Goal: Entertainment & Leisure: Consume media (video, audio)

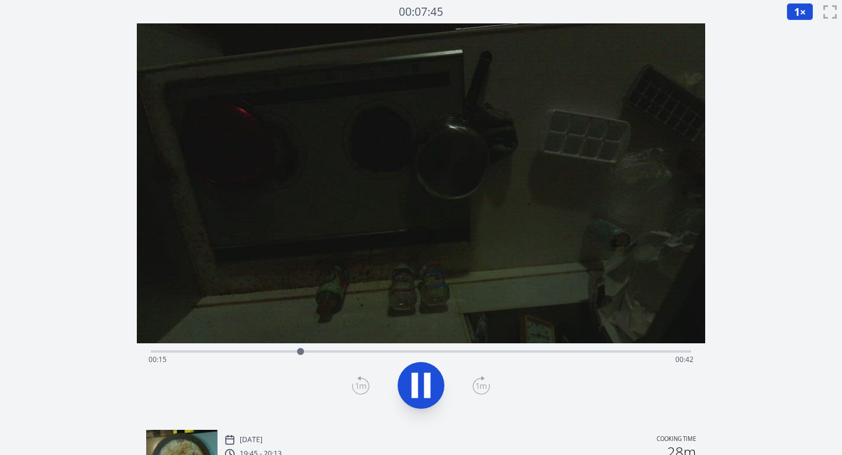
click at [424, 374] on icon at bounding box center [427, 385] width 6 height 25
click at [433, 349] on div "Time elapsed: 00:20 Time remaining: 00:37" at bounding box center [421, 350] width 541 height 14
click at [481, 352] on div "Time elapsed: 00:31 Time remaining: 00:27" at bounding box center [420, 359] width 545 height 19
click at [433, 393] on icon at bounding box center [420, 385] width 33 height 33
click at [433, 392] on icon at bounding box center [420, 385] width 33 height 33
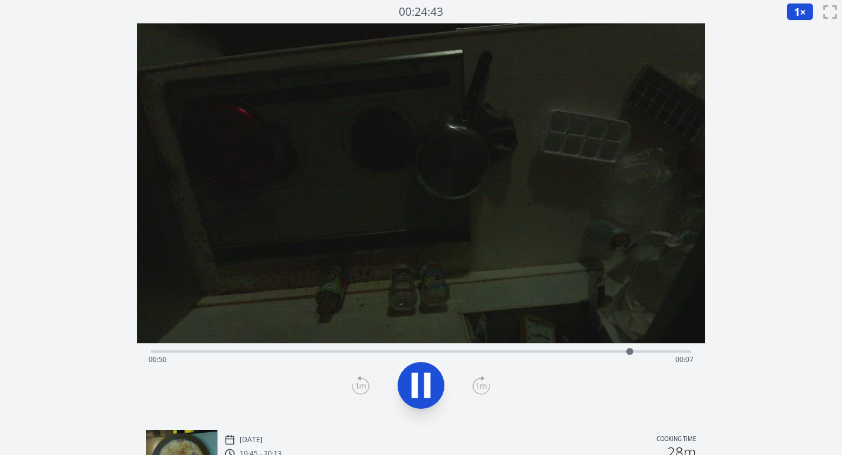
click at [433, 392] on icon at bounding box center [420, 385] width 33 height 33
click at [430, 376] on icon at bounding box center [427, 385] width 6 height 25
drag, startPoint x: 674, startPoint y: 352, endPoint x: 450, endPoint y: 351, distance: 224.4
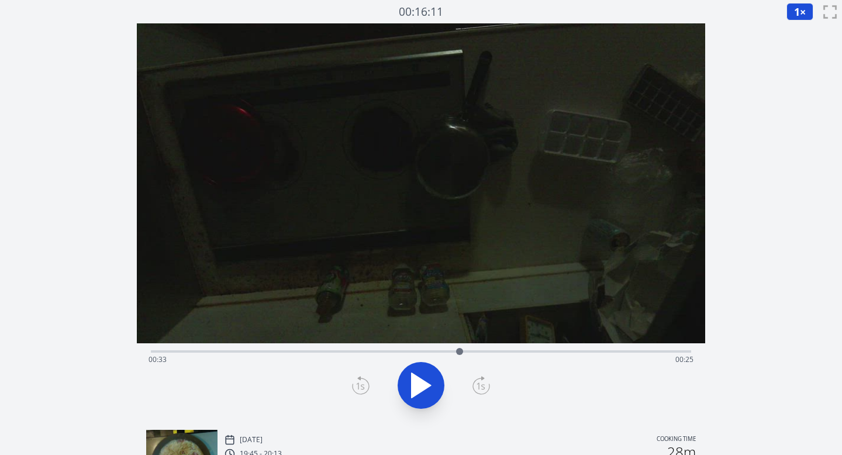
click at [456, 351] on div at bounding box center [459, 351] width 7 height 7
drag, startPoint x: 450, startPoint y: 351, endPoint x: 273, endPoint y: 350, distance: 177.1
click at [273, 350] on div at bounding box center [272, 351] width 7 height 7
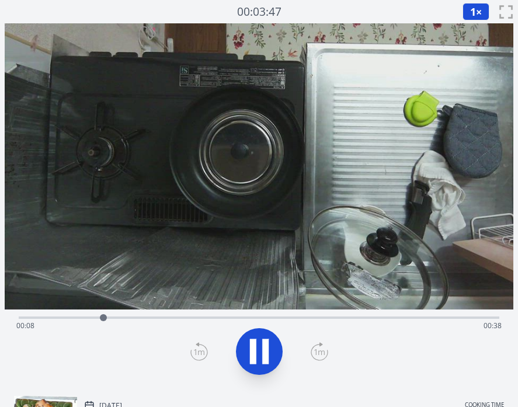
click at [265, 344] on icon at bounding box center [265, 352] width 6 height 25
click at [255, 355] on icon at bounding box center [253, 352] width 6 height 25
drag, startPoint x: 117, startPoint y: 317, endPoint x: 98, endPoint y: 312, distance: 19.3
click at [98, 312] on div at bounding box center [98, 318] width 18 height 18
drag, startPoint x: 99, startPoint y: 317, endPoint x: 244, endPoint y: 316, distance: 144.4
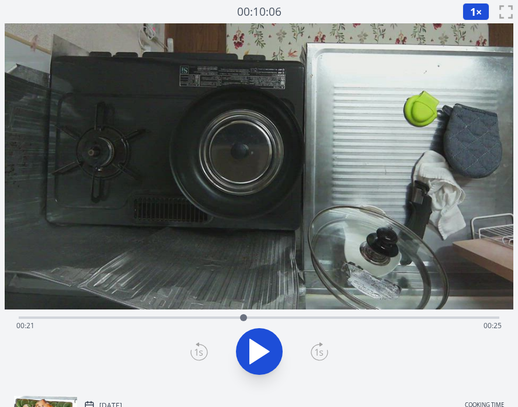
click at [244, 316] on div at bounding box center [243, 317] width 7 height 7
drag, startPoint x: 244, startPoint y: 317, endPoint x: 303, endPoint y: 309, distance: 60.2
click at [303, 309] on div "Time elapsed: 00:26 Time remaining: 00:19" at bounding box center [259, 205] width 509 height 364
drag, startPoint x: 303, startPoint y: 314, endPoint x: 352, endPoint y: 316, distance: 49.1
click at [352, 316] on div at bounding box center [353, 318] width 18 height 18
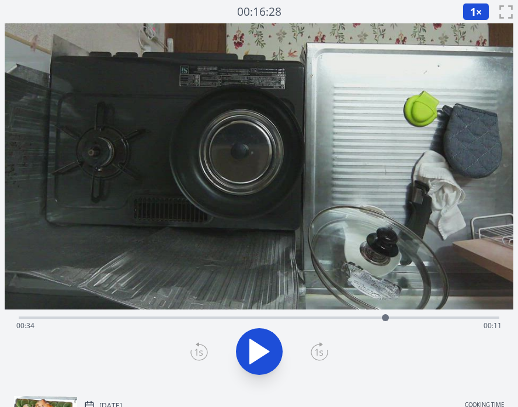
drag, startPoint x: 375, startPoint y: 318, endPoint x: 386, endPoint y: 327, distance: 14.5
click at [386, 319] on div "Time elapsed: 00:34 Time remaining: 00:11" at bounding box center [259, 318] width 481 height 2
click at [272, 349] on icon at bounding box center [259, 351] width 33 height 33
click at [198, 315] on div "Time elapsed: 00:36 Time remaining: 00:09" at bounding box center [259, 317] width 481 height 14
click at [260, 358] on icon at bounding box center [259, 351] width 33 height 33
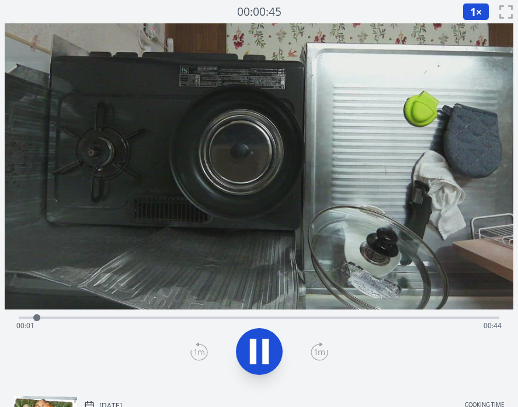
click at [255, 354] on icon at bounding box center [253, 352] width 6 height 25
